Goal: Find specific page/section: Find specific page/section

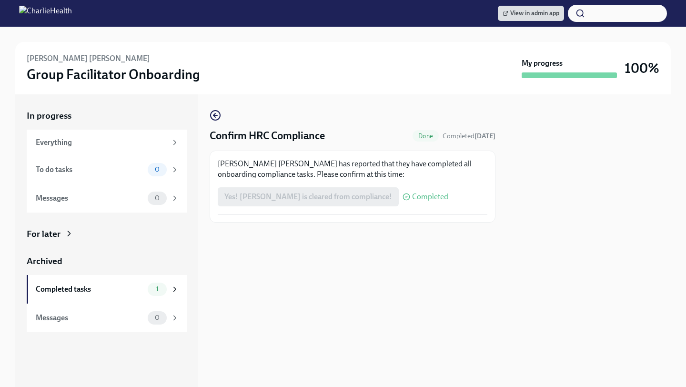
click at [604, 12] on button "button" at bounding box center [617, 13] width 99 height 17
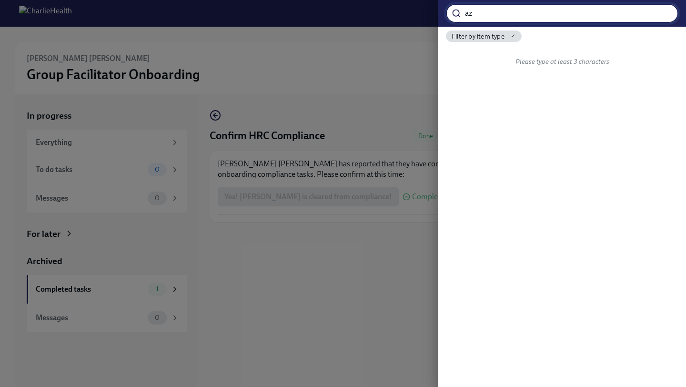
type input "az"
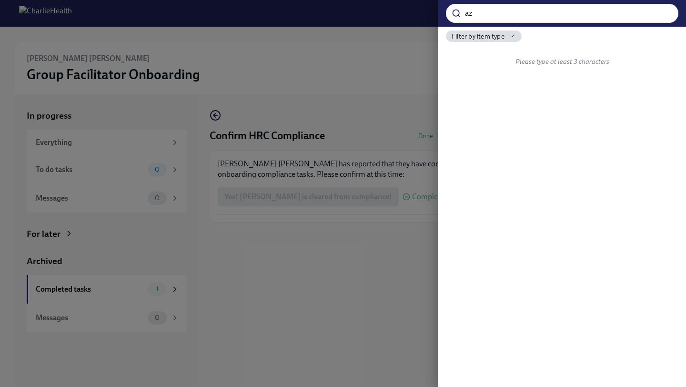
click at [376, 70] on div at bounding box center [343, 193] width 686 height 387
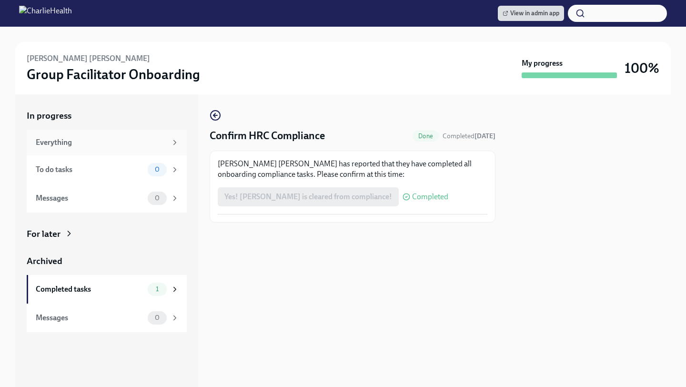
click at [88, 142] on div "Everything" at bounding box center [101, 142] width 131 height 10
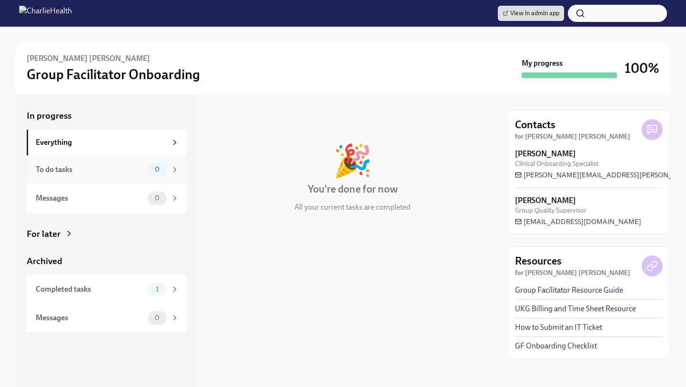
click at [162, 169] on span "0" at bounding box center [157, 169] width 16 height 7
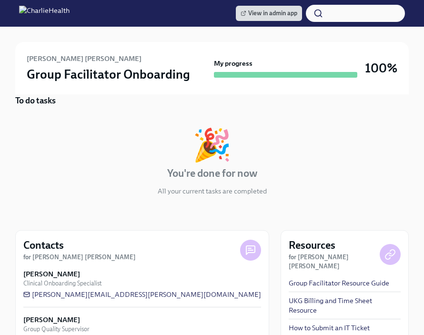
scroll to position [97, 0]
